Goal: Check status: Check status

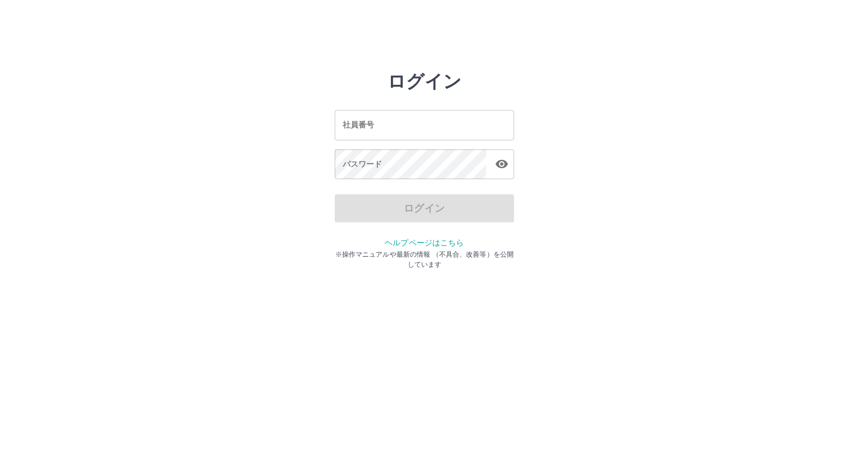
drag, startPoint x: 0, startPoint y: 0, endPoint x: 352, endPoint y: 130, distance: 375.4
click at [352, 130] on input "社員番号" at bounding box center [425, 125] width 180 height 30
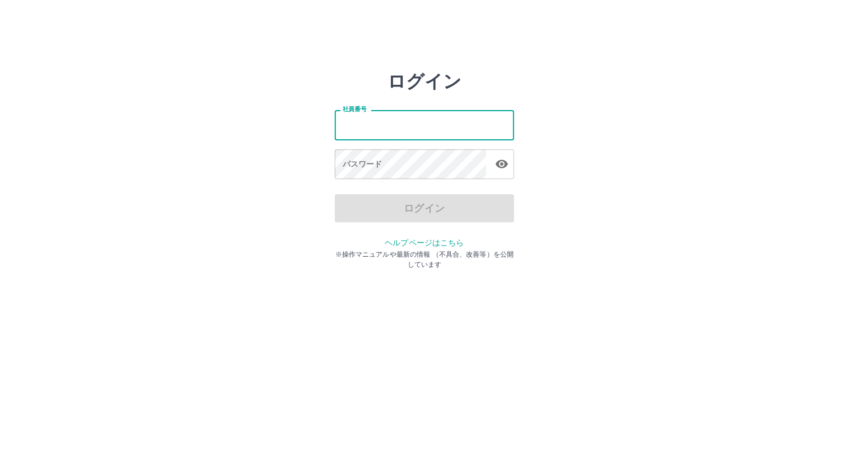
type input "*******"
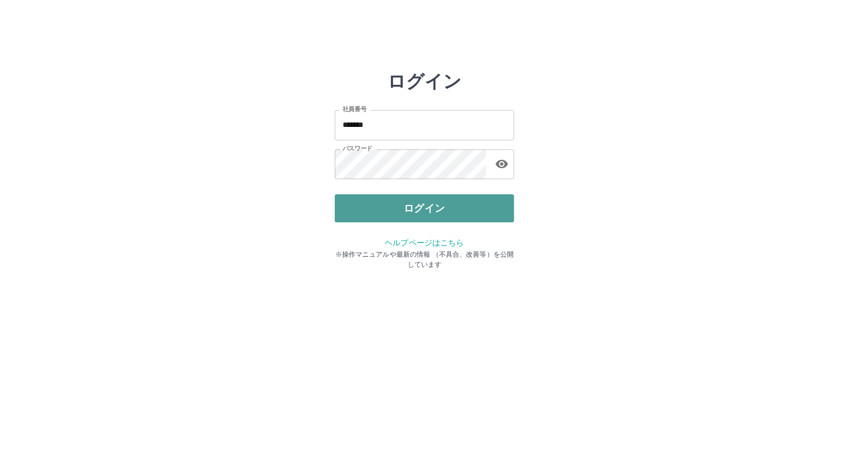
click at [386, 203] on button "ログイン" at bounding box center [425, 208] width 180 height 28
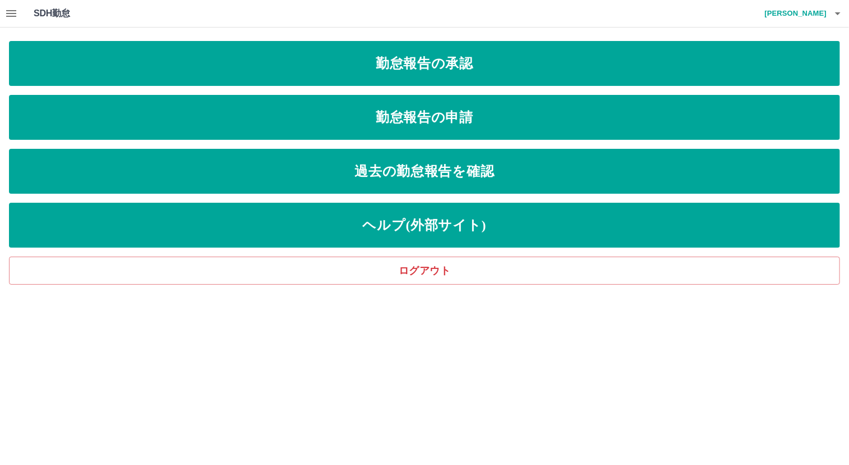
click at [10, 14] on icon "button" at bounding box center [10, 13] width 13 height 13
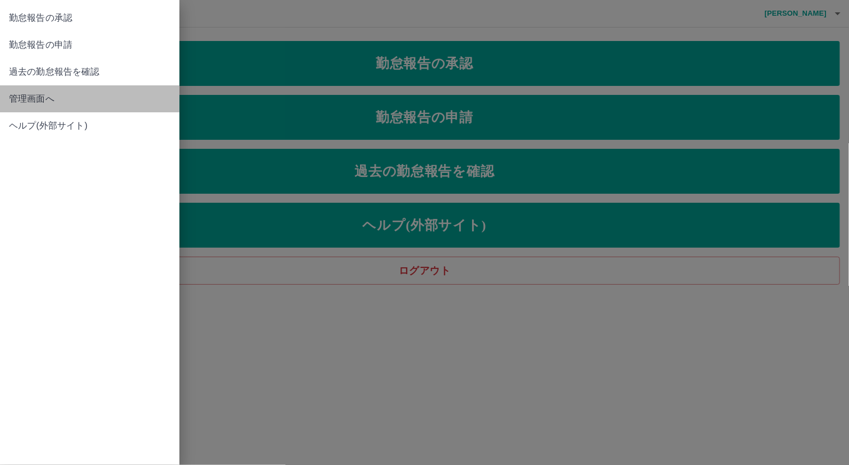
click at [42, 97] on span "管理画面へ" at bounding box center [90, 98] width 162 height 13
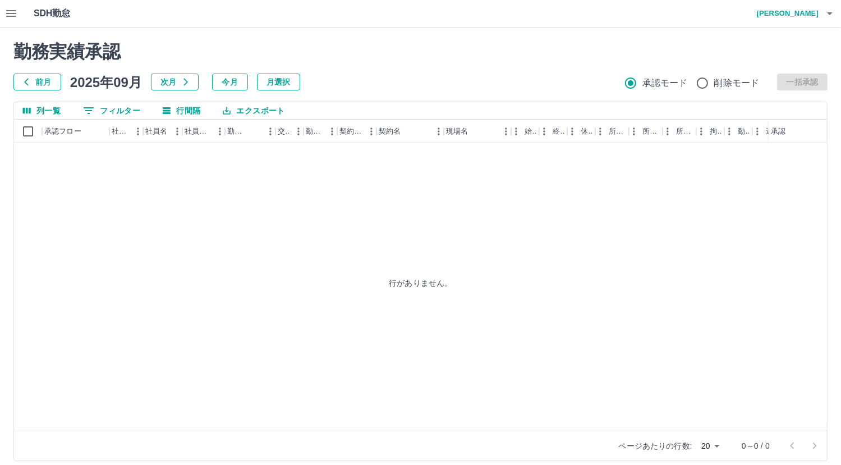
click at [40, 82] on button "前月" at bounding box center [37, 82] width 48 height 17
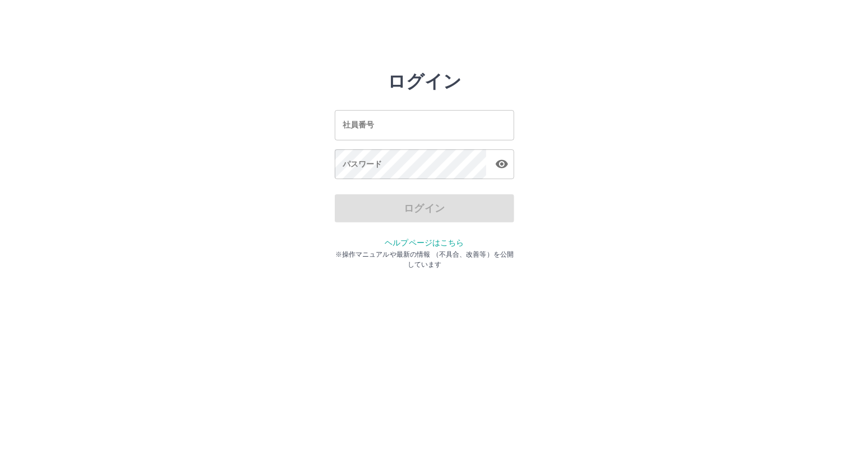
click at [412, 130] on input "社員番号" at bounding box center [425, 125] width 180 height 30
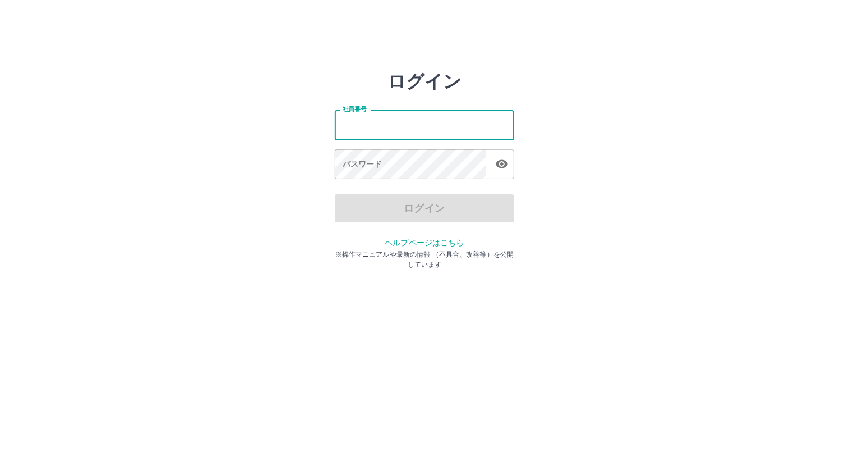
type input "*******"
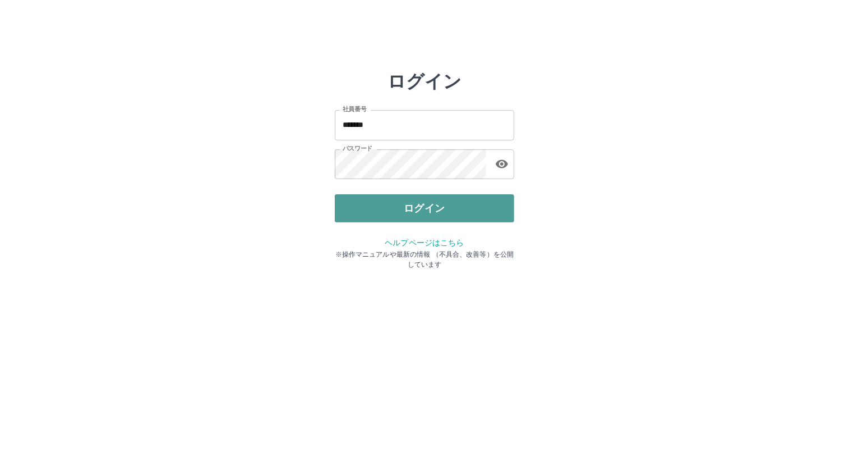
click at [394, 217] on button "ログイン" at bounding box center [425, 208] width 180 height 28
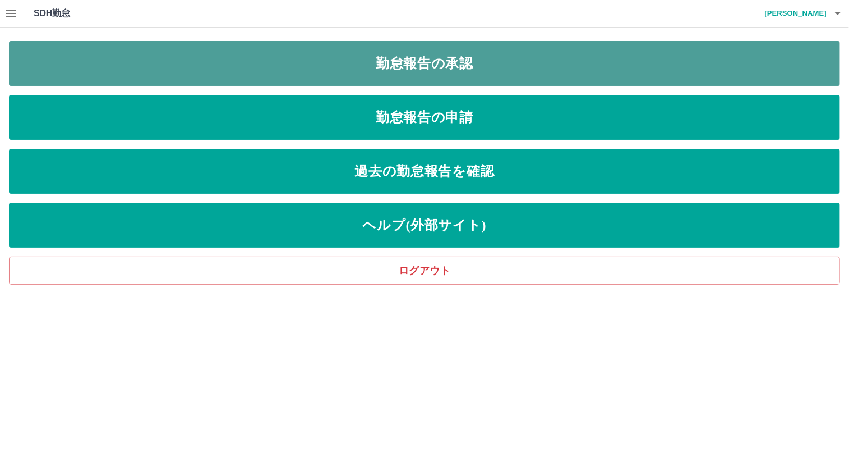
click at [465, 61] on link "勤怠報告の承認" at bounding box center [425, 63] width 832 height 45
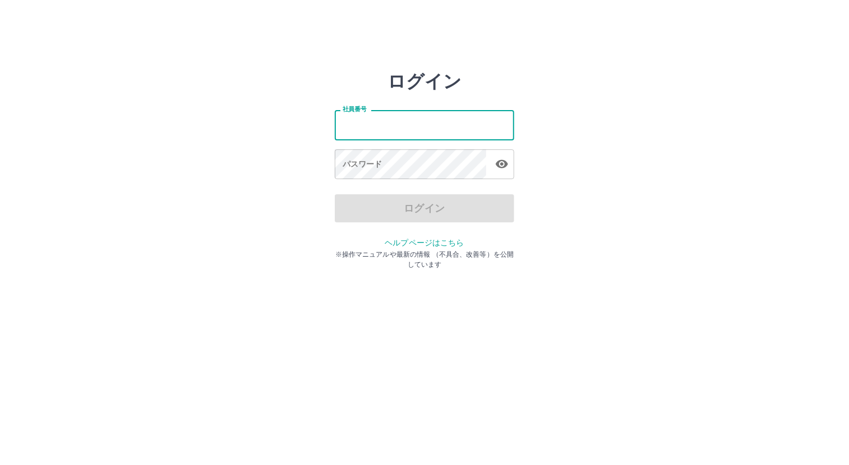
click at [357, 132] on input "社員番号" at bounding box center [425, 125] width 180 height 30
type input "*******"
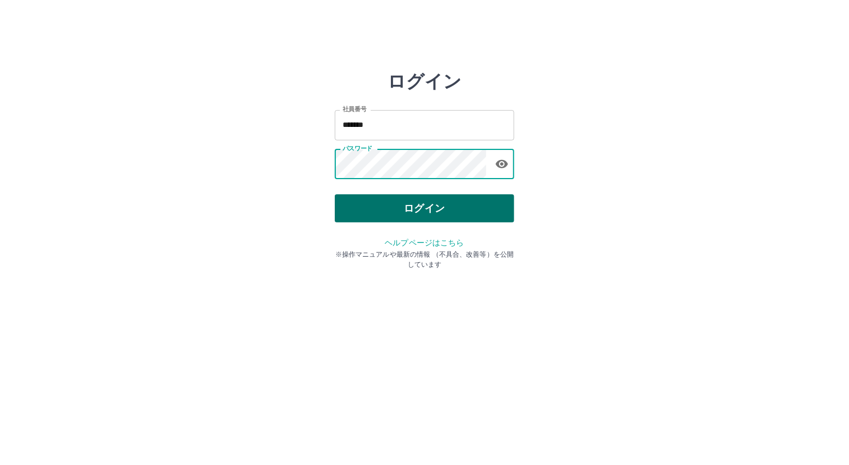
click at [439, 208] on button "ログイン" at bounding box center [425, 208] width 180 height 28
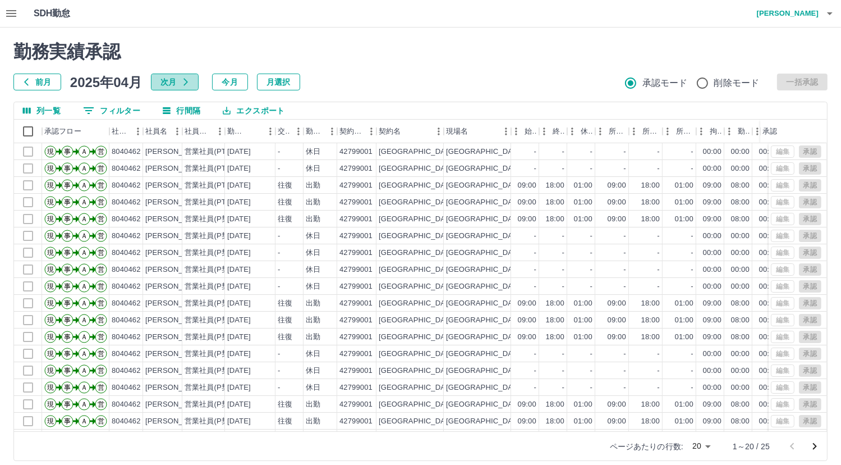
click at [177, 83] on button "次月" at bounding box center [175, 82] width 48 height 17
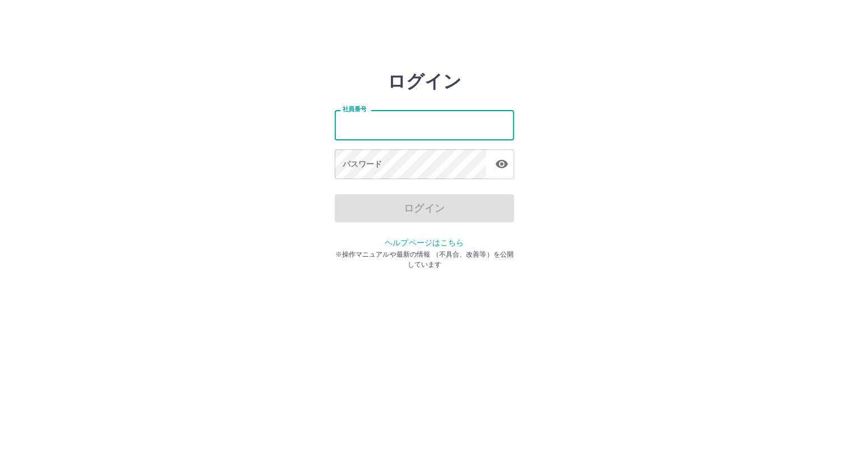
click at [348, 120] on input "社員番号" at bounding box center [425, 125] width 180 height 30
type input "*******"
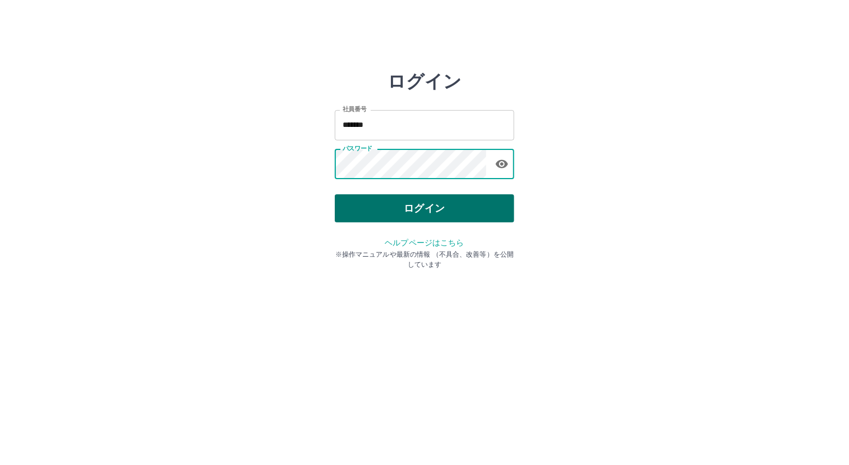
click at [377, 213] on button "ログイン" at bounding box center [425, 208] width 180 height 28
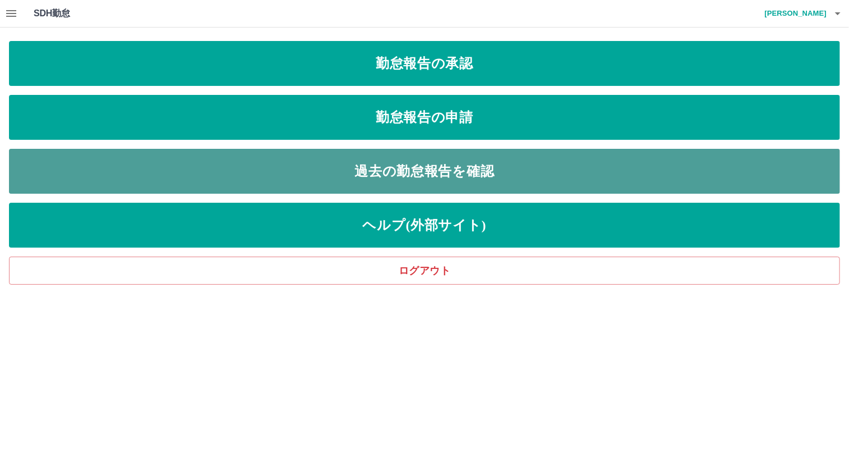
click at [306, 179] on link "過去の勤怠報告を確認" at bounding box center [425, 171] width 832 height 45
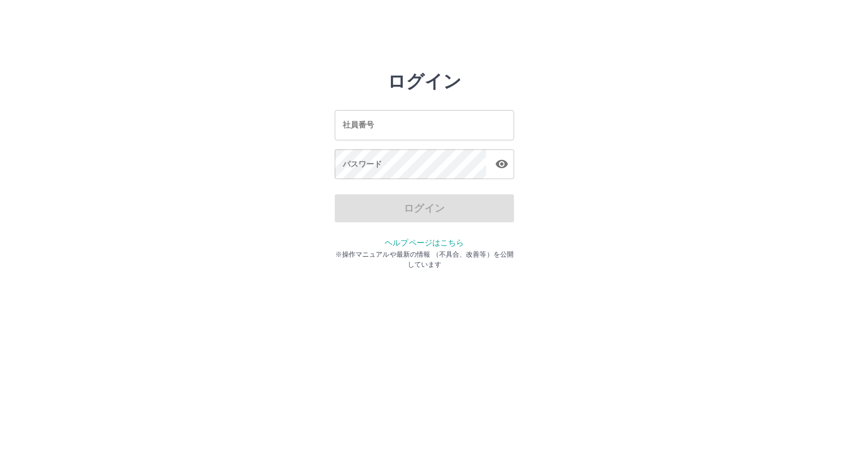
click at [355, 129] on input "社員番号" at bounding box center [425, 125] width 180 height 30
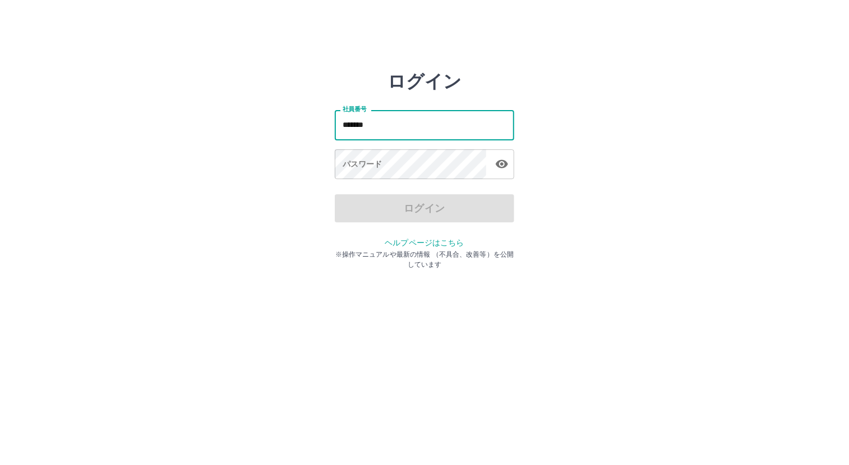
type input "*******"
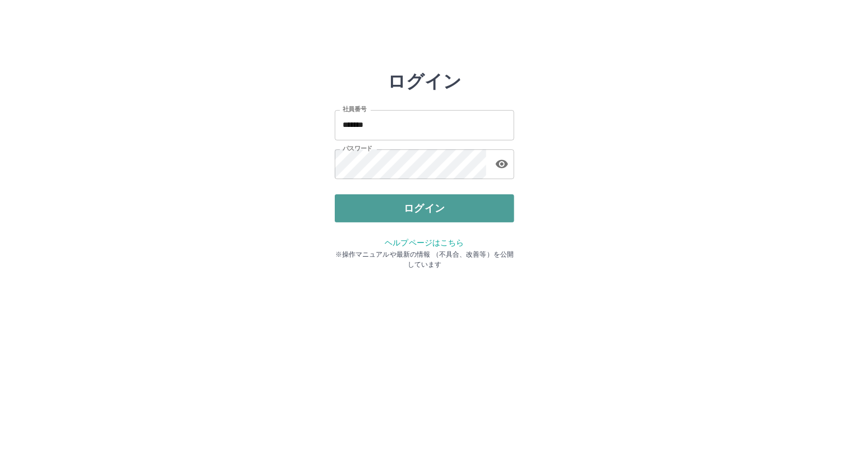
click at [404, 210] on button "ログイン" at bounding box center [425, 208] width 180 height 28
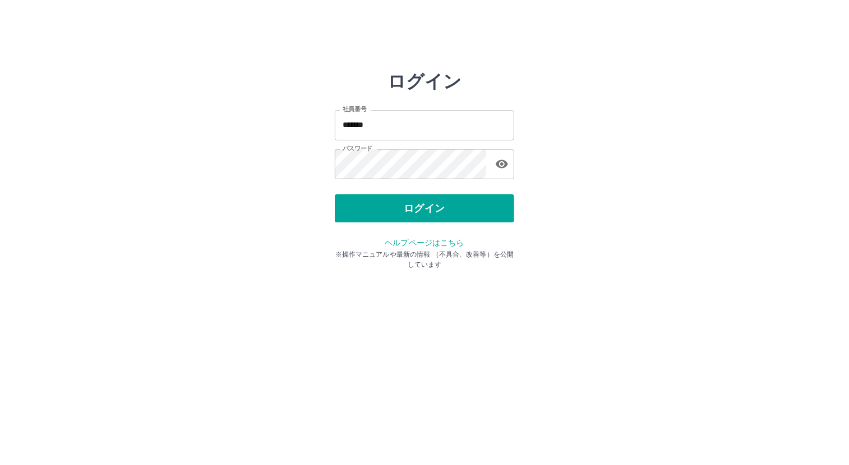
click at [502, 159] on icon "button" at bounding box center [501, 163] width 13 height 13
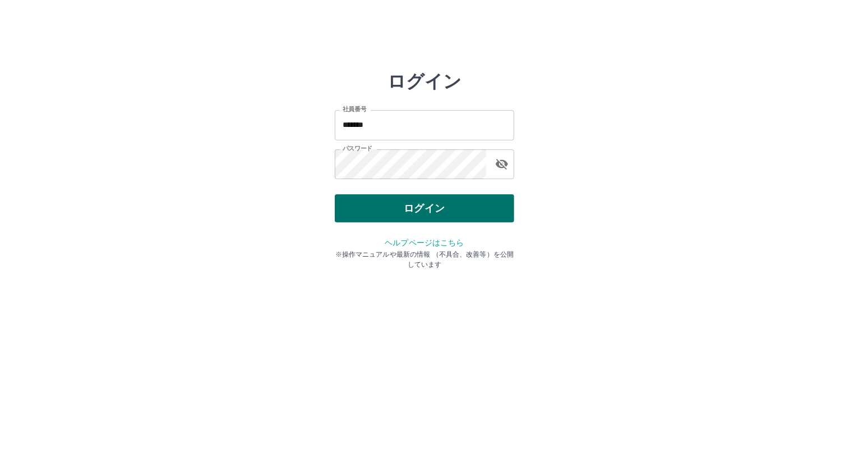
click at [460, 204] on button "ログイン" at bounding box center [425, 208] width 180 height 28
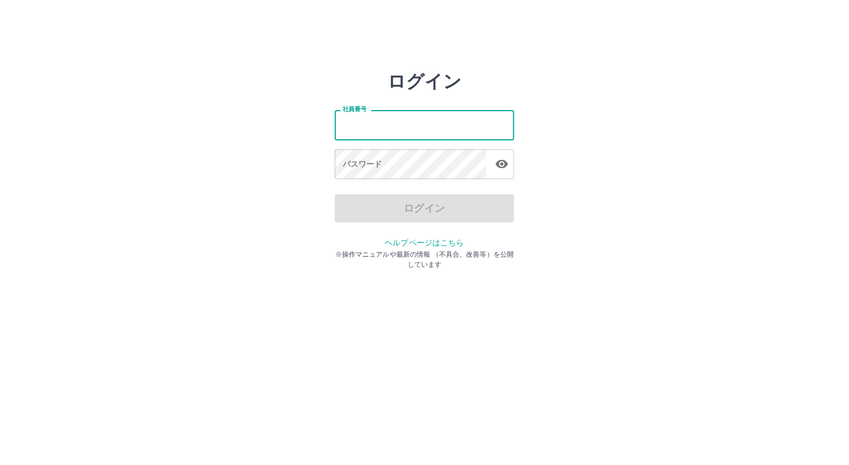
click at [405, 132] on input "社員番号" at bounding box center [425, 125] width 180 height 30
type input "*******"
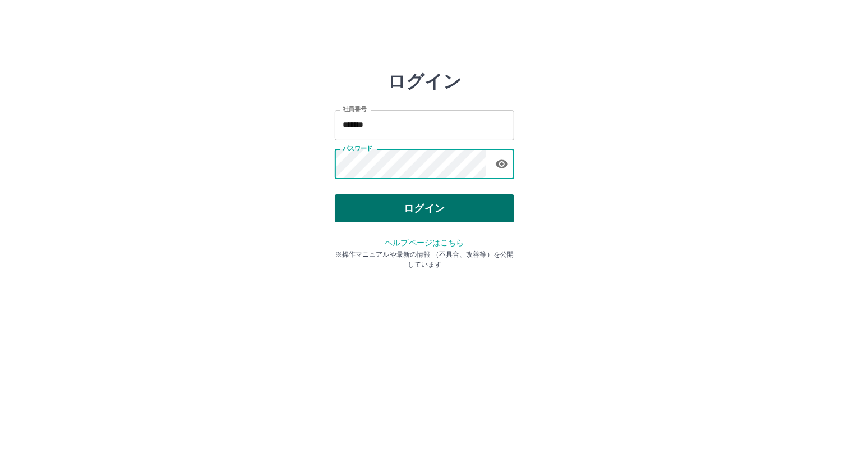
click at [430, 209] on button "ログイン" at bounding box center [425, 208] width 180 height 28
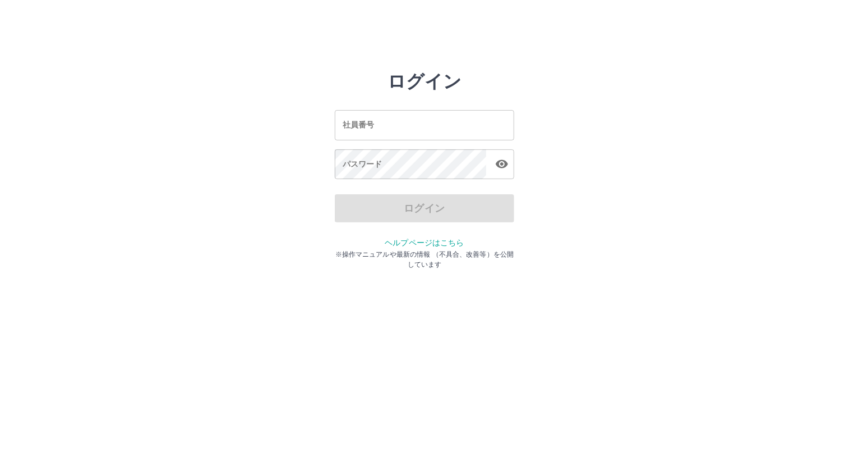
click at [348, 127] on input "社員番号" at bounding box center [425, 125] width 180 height 30
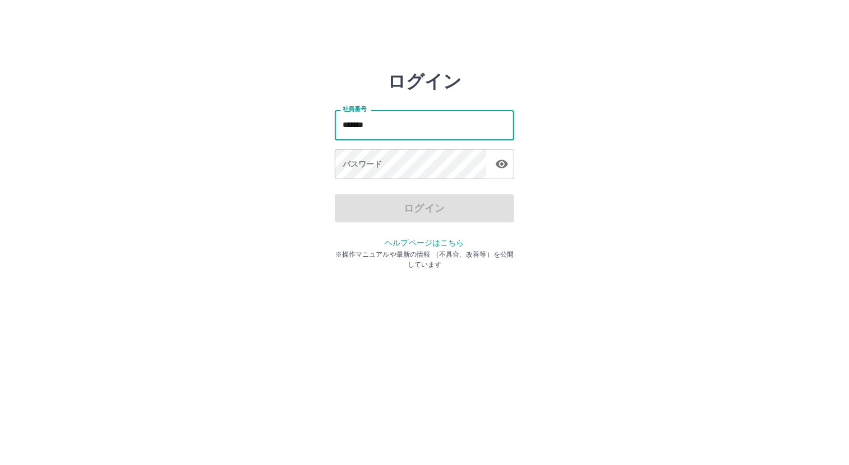
type input "*******"
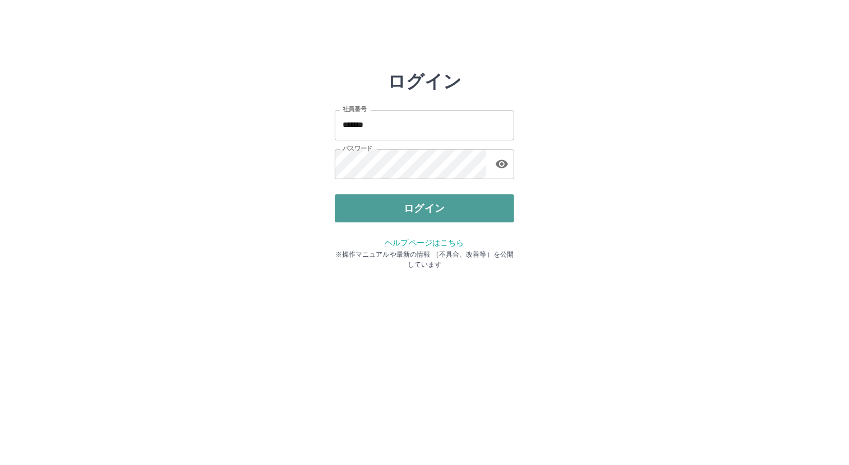
click at [391, 205] on button "ログイン" at bounding box center [425, 208] width 180 height 28
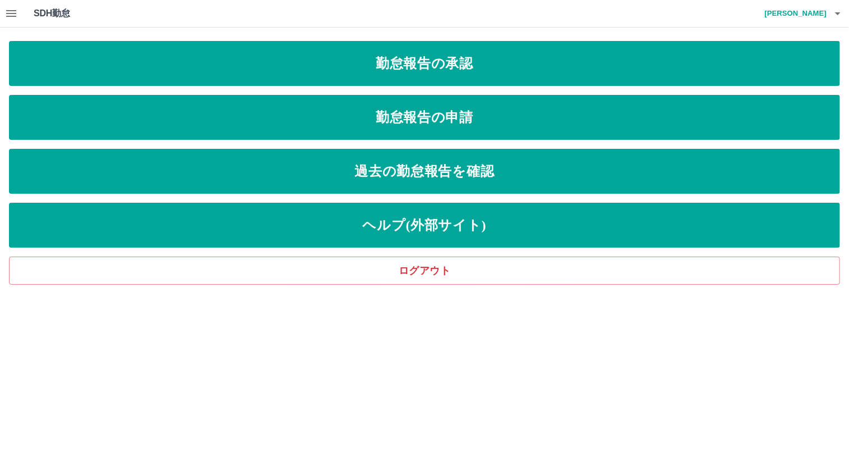
click at [7, 13] on icon "button" at bounding box center [11, 13] width 10 height 7
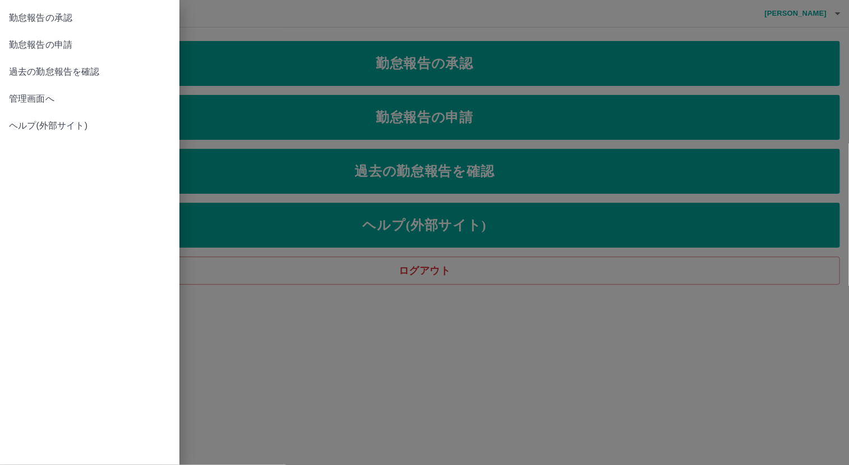
click at [54, 70] on span "過去の勤怠報告を確認" at bounding box center [90, 71] width 162 height 13
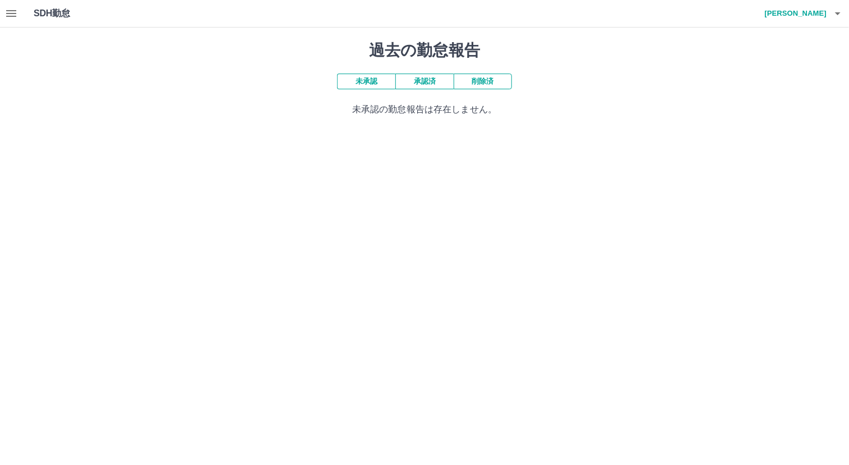
click at [13, 15] on icon "button" at bounding box center [10, 13] width 13 height 13
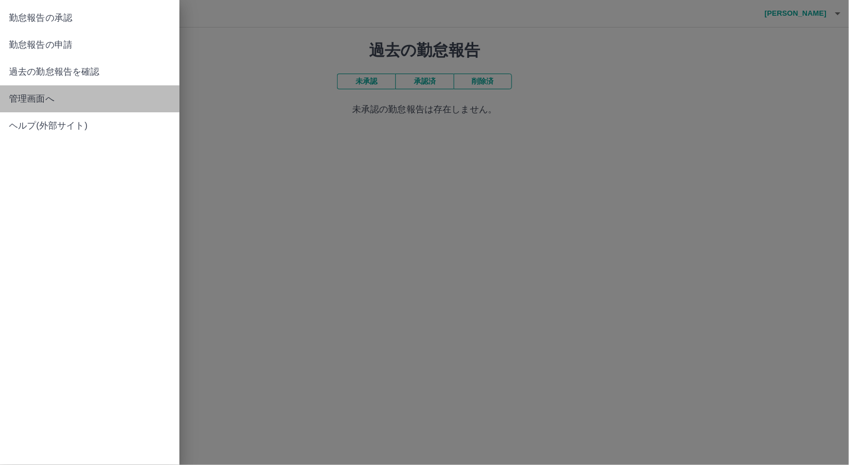
click at [27, 99] on span "管理画面へ" at bounding box center [90, 98] width 162 height 13
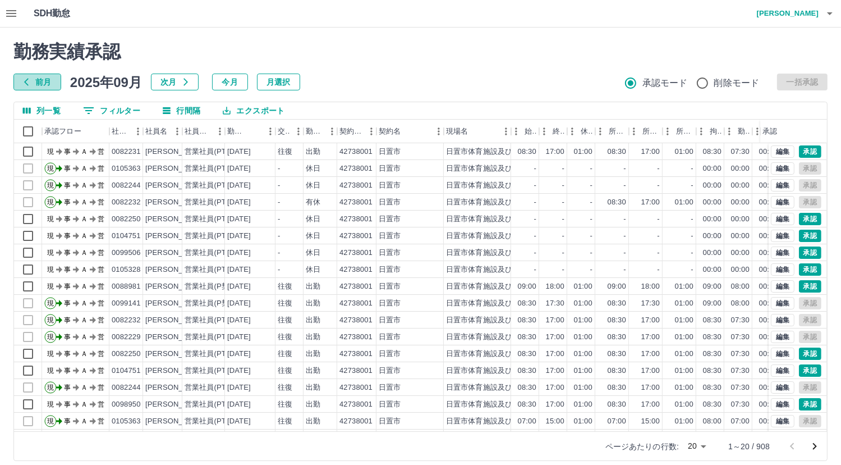
click at [36, 85] on button "前月" at bounding box center [37, 82] width 48 height 17
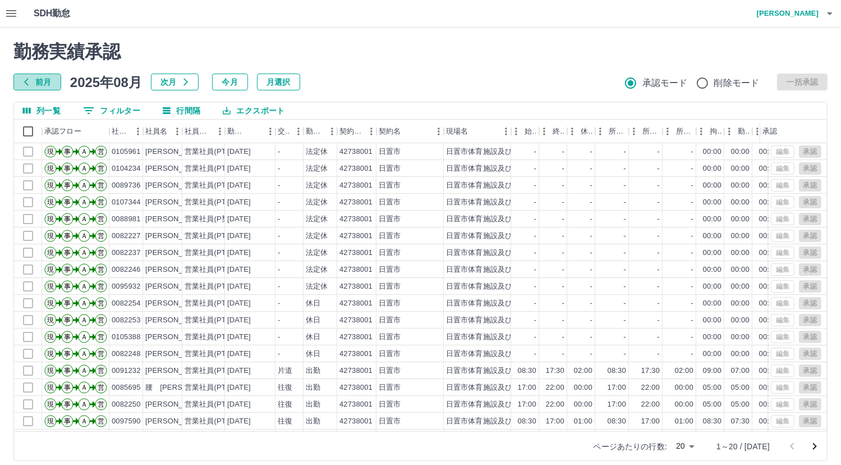
click at [36, 85] on button "前月" at bounding box center [37, 82] width 48 height 17
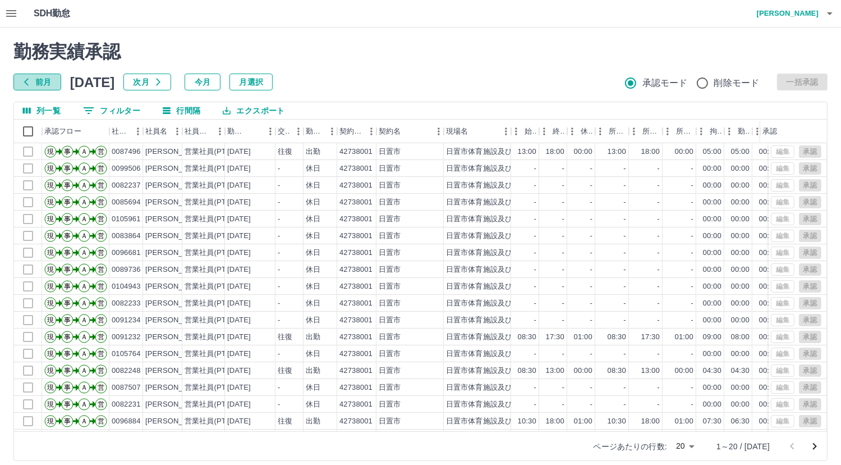
click at [36, 84] on button "前月" at bounding box center [37, 82] width 48 height 17
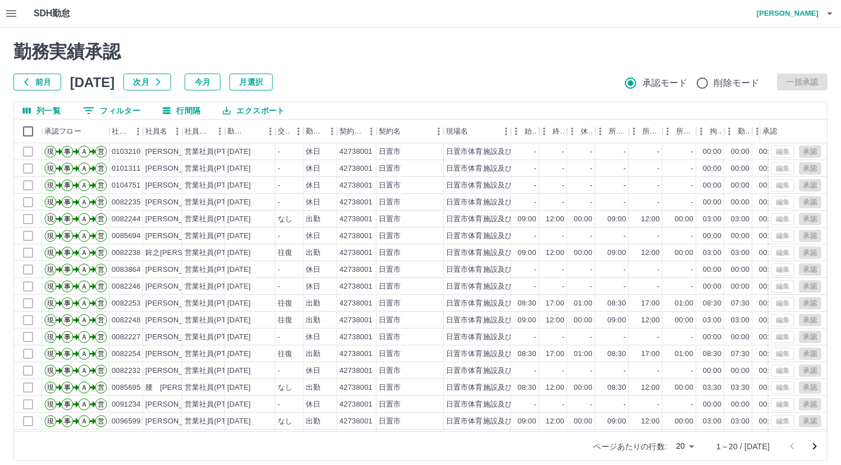
click at [36, 84] on button "前月" at bounding box center [37, 82] width 48 height 17
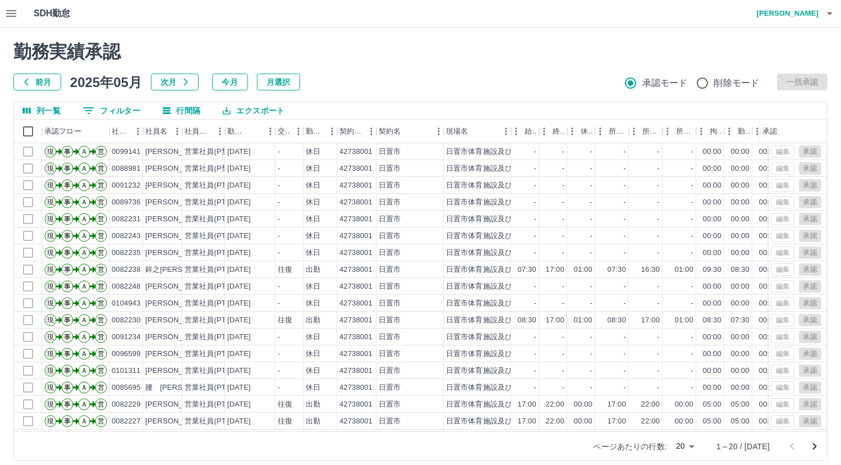
click at [36, 84] on button "前月" at bounding box center [37, 82] width 48 height 17
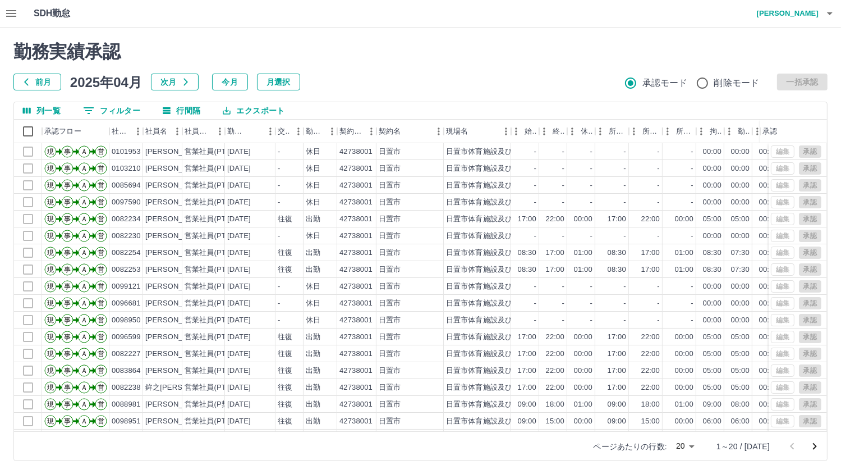
click at [36, 84] on button "前月" at bounding box center [37, 82] width 48 height 17
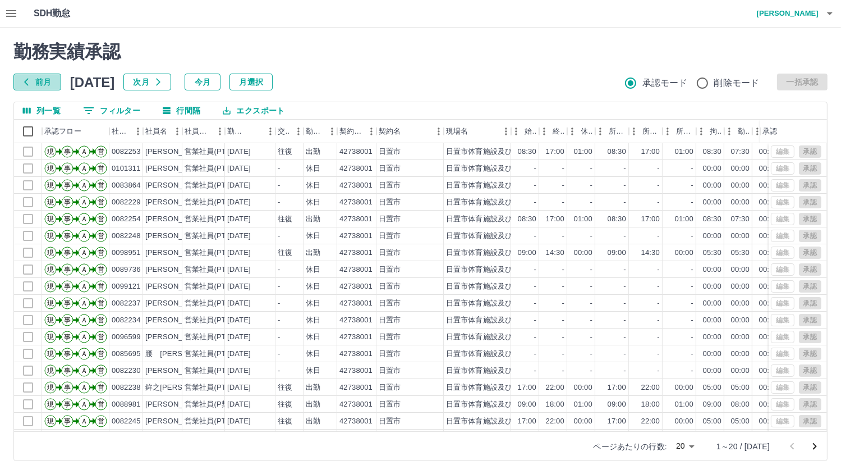
click at [36, 84] on button "前月" at bounding box center [37, 82] width 48 height 17
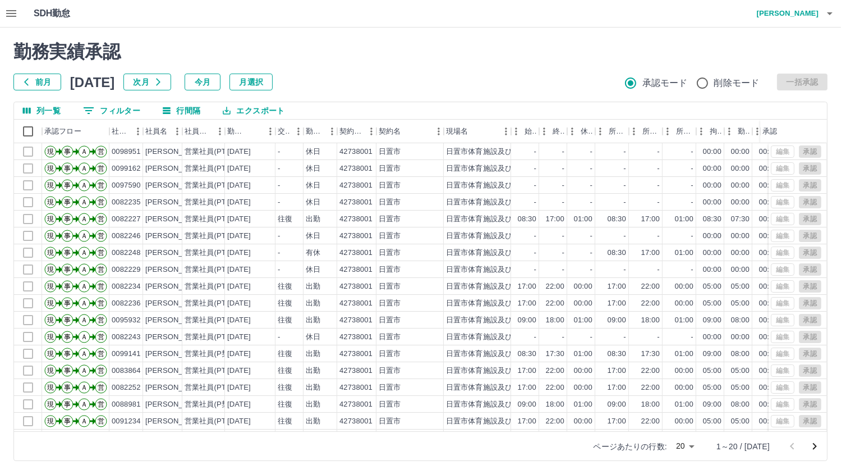
click at [36, 84] on button "前月" at bounding box center [37, 82] width 48 height 17
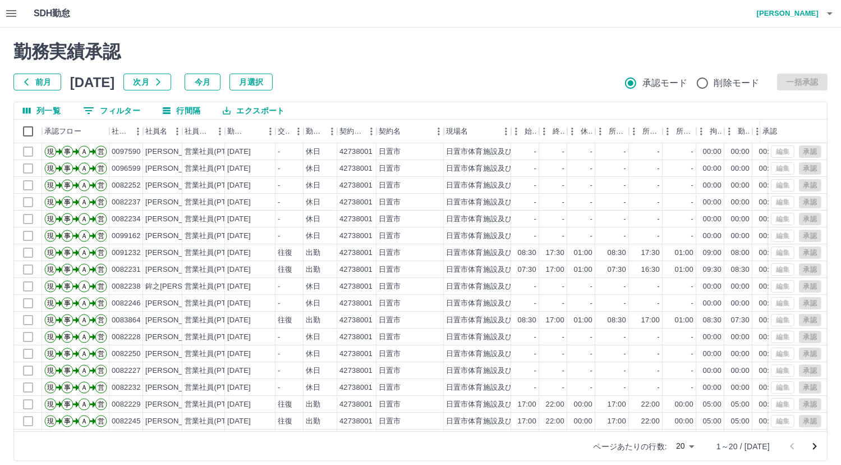
click at [36, 84] on button "前月" at bounding box center [37, 82] width 48 height 17
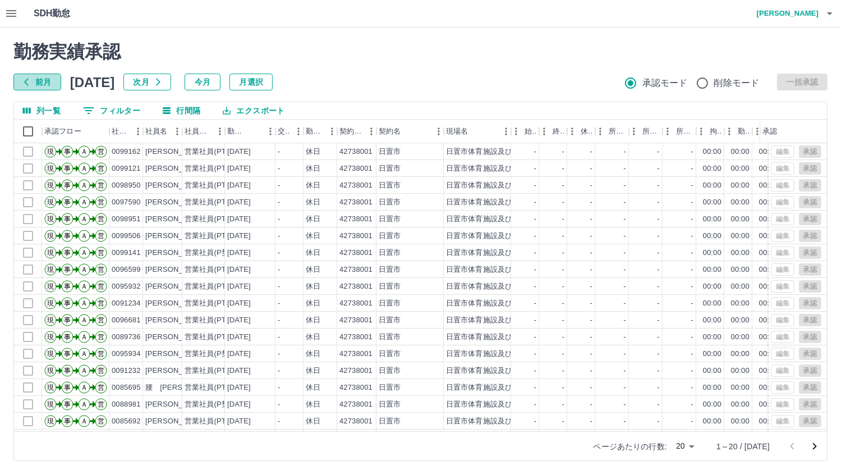
click at [36, 84] on button "前月" at bounding box center [37, 82] width 48 height 17
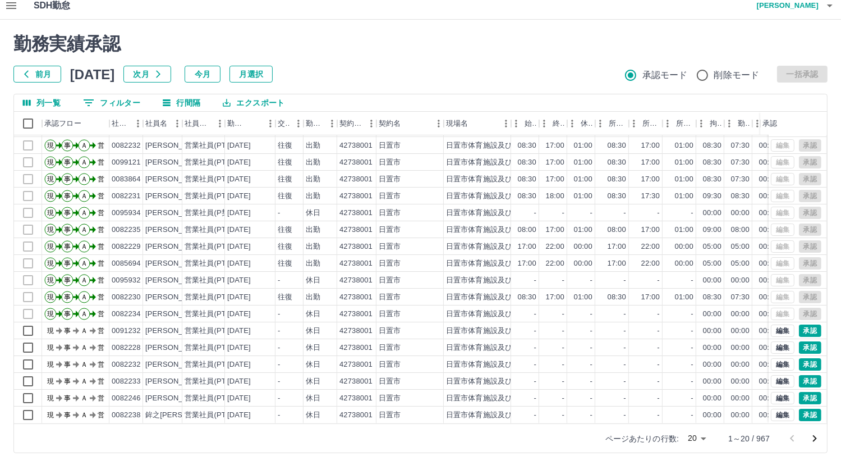
scroll to position [10, 0]
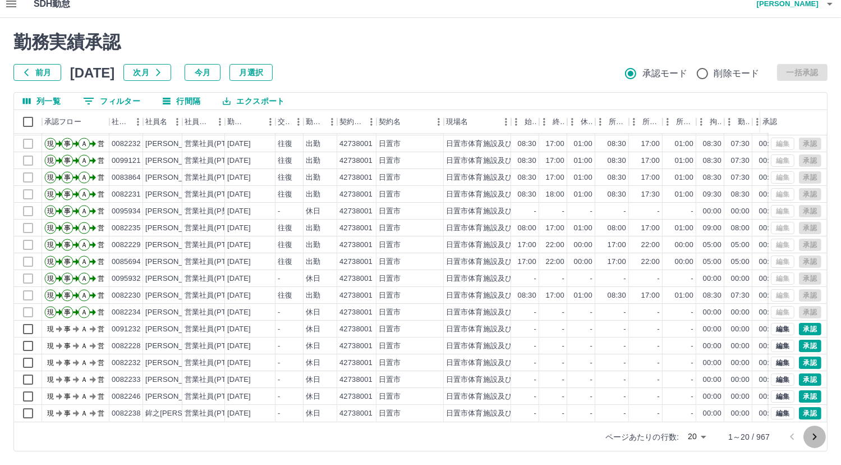
click at [817, 439] on icon "次のページへ" at bounding box center [814, 436] width 13 height 13
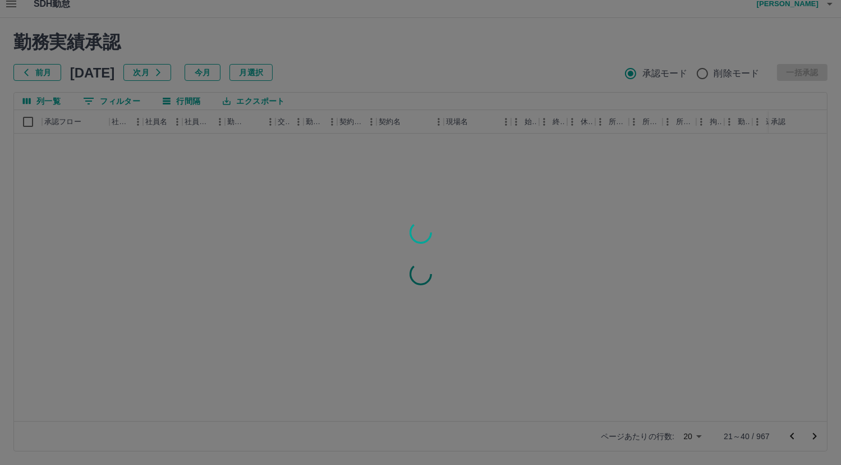
scroll to position [0, 0]
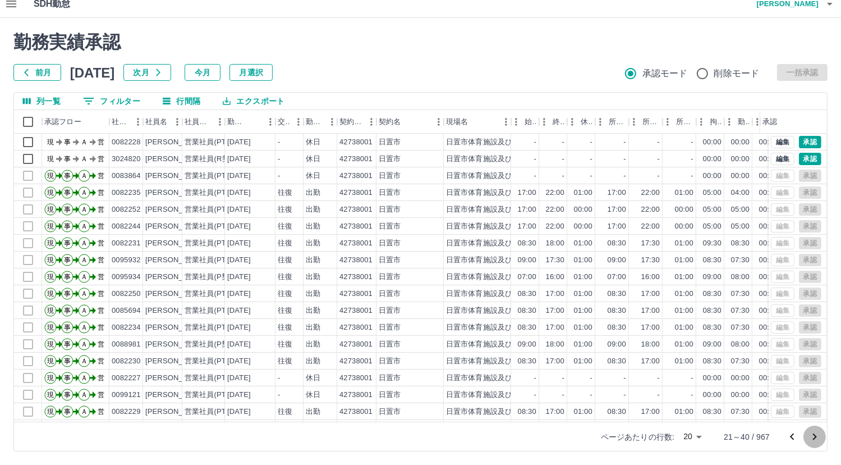
click at [817, 439] on icon "次のページへ" at bounding box center [814, 436] width 13 height 13
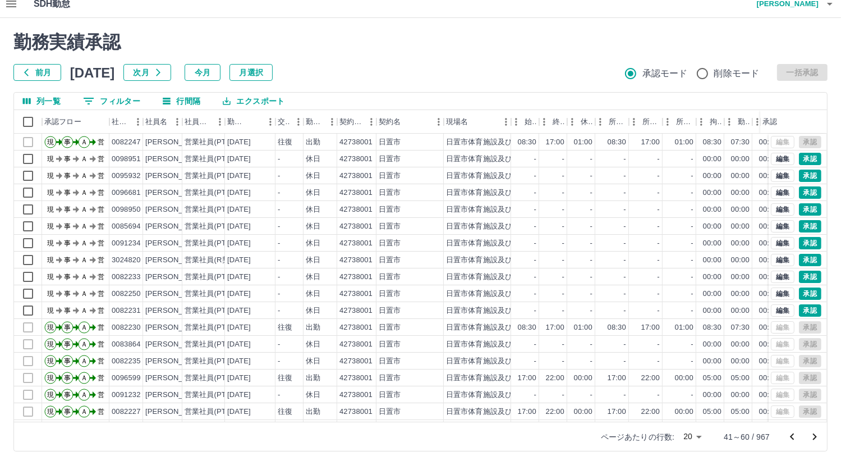
click at [699, 433] on body "SDH勤怠 野元　暢 勤務実績承認 前月 2024年11月 次月 今月 月選択 承認モード 削除モード 一括承認 列一覧 0 フィルター 行間隔 エクスポート…" at bounding box center [420, 227] width 841 height 474
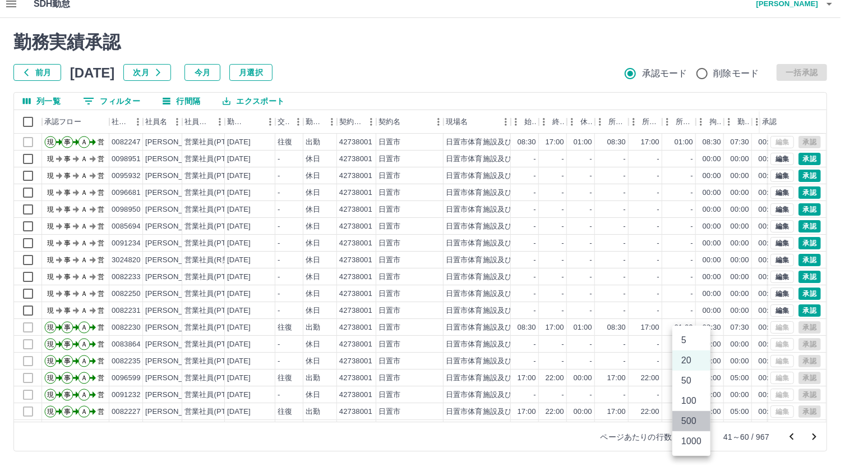
click at [696, 418] on li "500" at bounding box center [692, 421] width 38 height 20
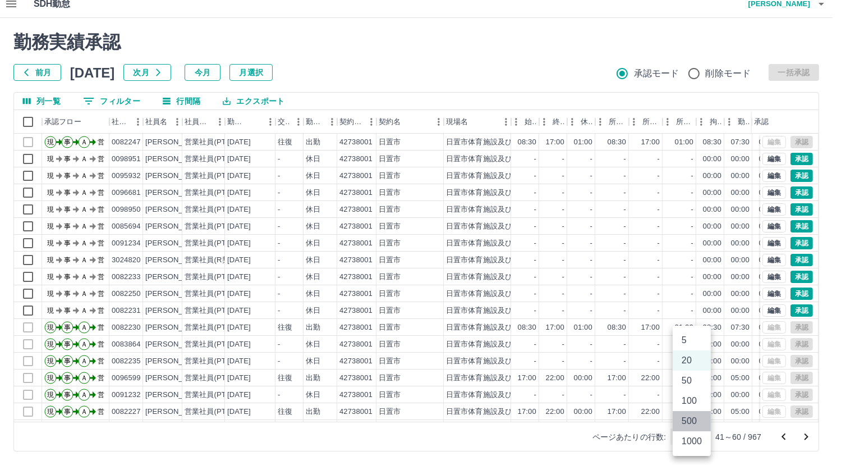
type input "***"
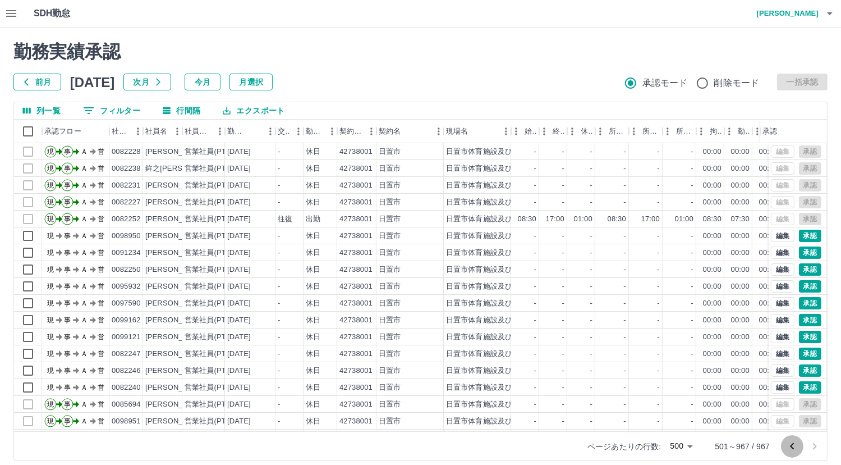
click at [791, 446] on icon "前のページへ" at bounding box center [792, 445] width 4 height 7
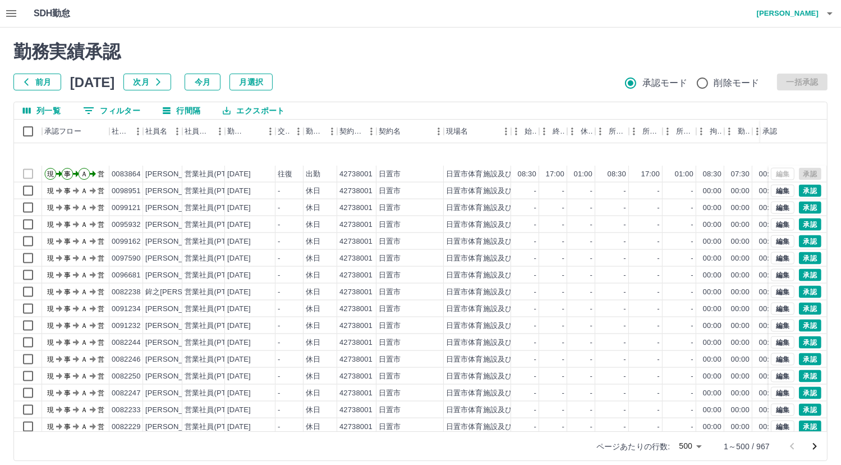
scroll to position [1852, 0]
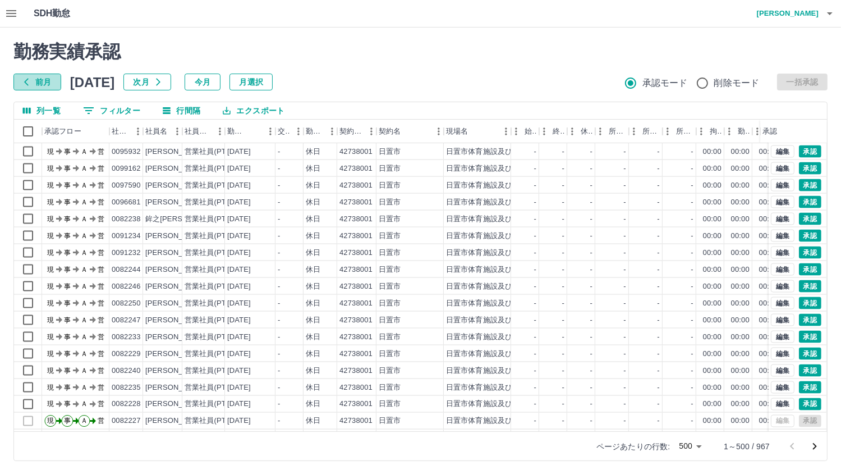
click at [31, 84] on button "前月" at bounding box center [37, 82] width 48 height 17
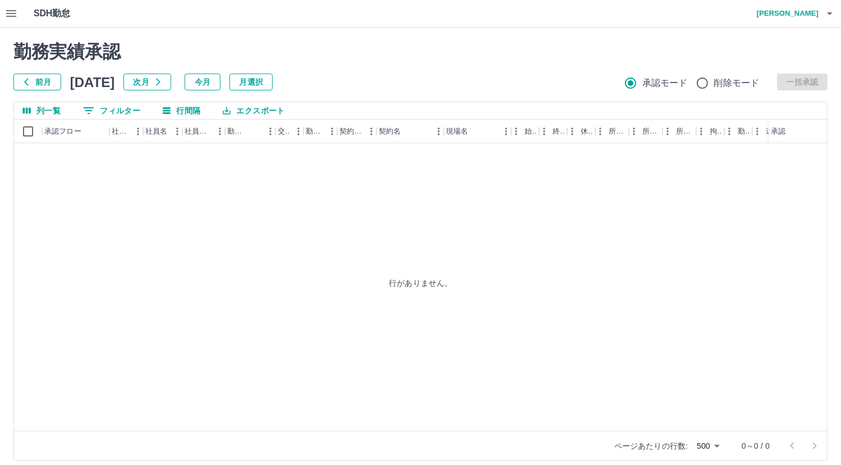
click at [32, 84] on button "前月" at bounding box center [37, 82] width 48 height 17
click at [171, 84] on button "次月" at bounding box center [147, 82] width 48 height 17
click at [163, 82] on icon "button" at bounding box center [158, 81] width 9 height 9
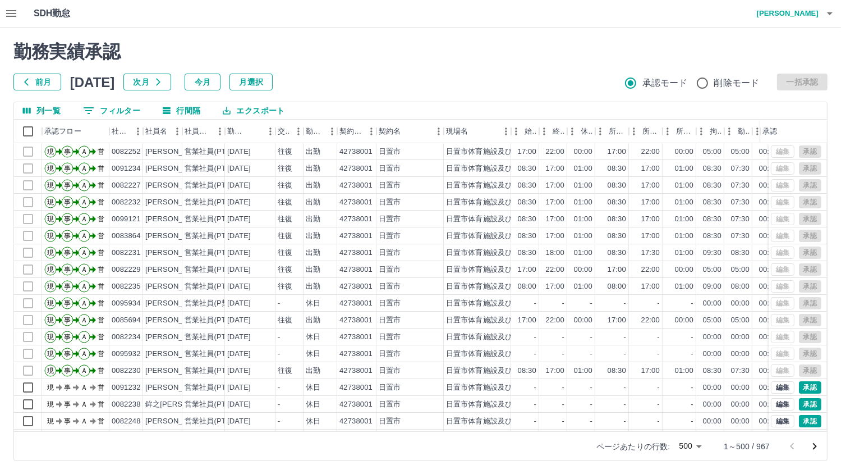
click at [31, 82] on button "前月" at bounding box center [37, 82] width 48 height 17
